Goal: Find specific page/section: Find specific page/section

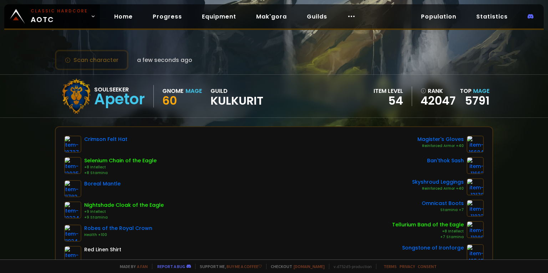
click at [153, 60] on span "a few seconds ago" at bounding box center [164, 60] width 55 height 9
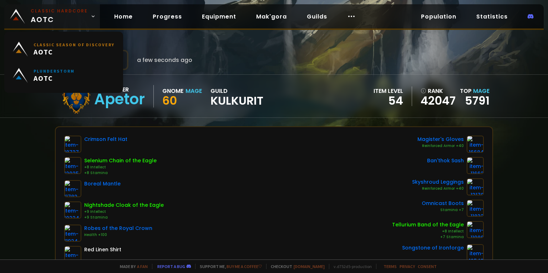
click at [78, 19] on span "Classic Hardcore AOTC" at bounding box center [59, 16] width 57 height 17
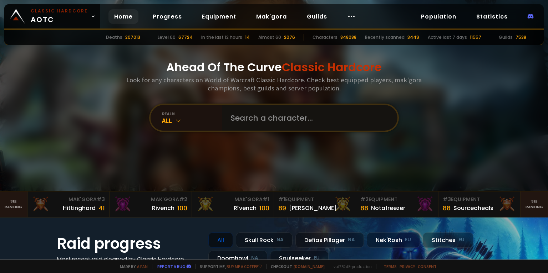
click at [242, 116] on input "text" at bounding box center [307, 118] width 163 height 26
type input "Mouho"
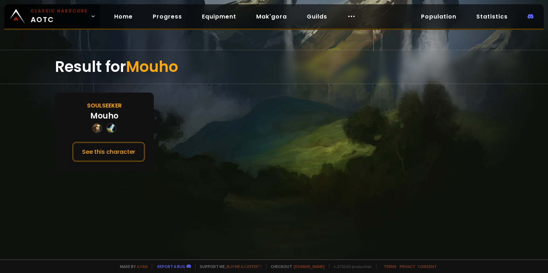
click at [93, 119] on div "Mouho" at bounding box center [104, 116] width 28 height 12
click at [103, 147] on button "See this character" at bounding box center [108, 152] width 73 height 20
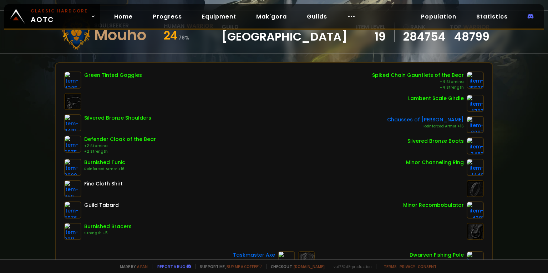
scroll to position [143, 0]
